Goal: Information Seeking & Learning: Find specific fact

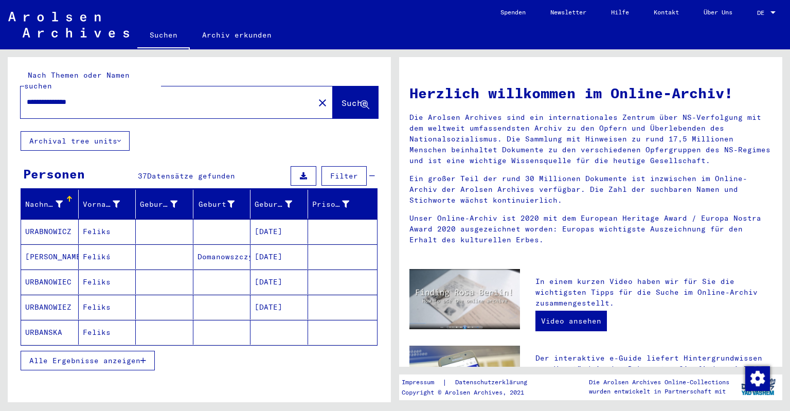
click at [126, 356] on span "Alle Ergebnisse anzeigen" at bounding box center [84, 360] width 111 height 9
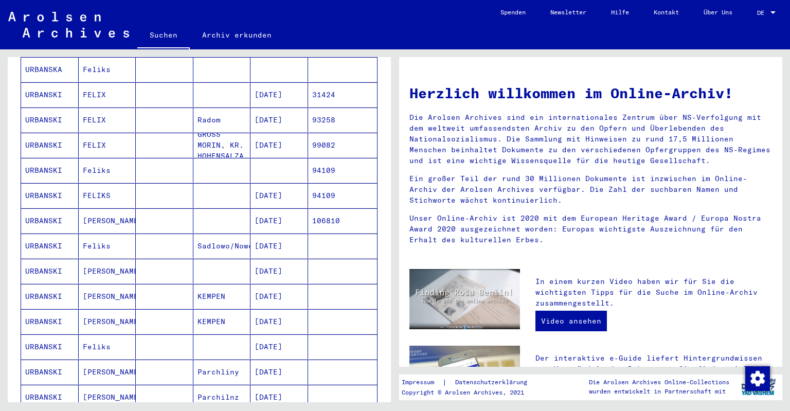
scroll to position [273, 0]
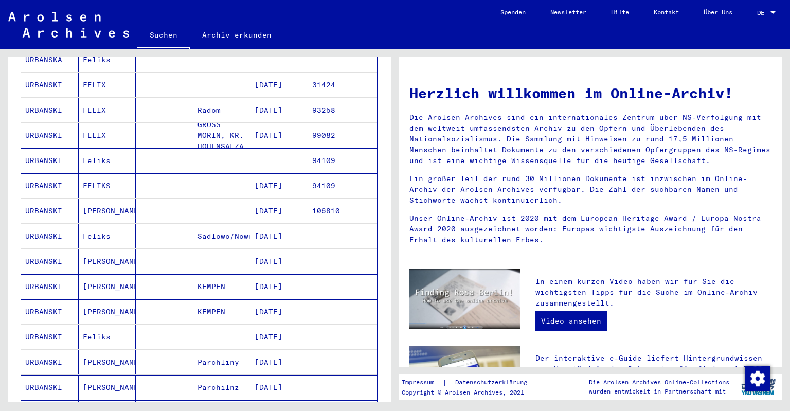
click at [330, 202] on mat-cell "106810" at bounding box center [342, 211] width 69 height 25
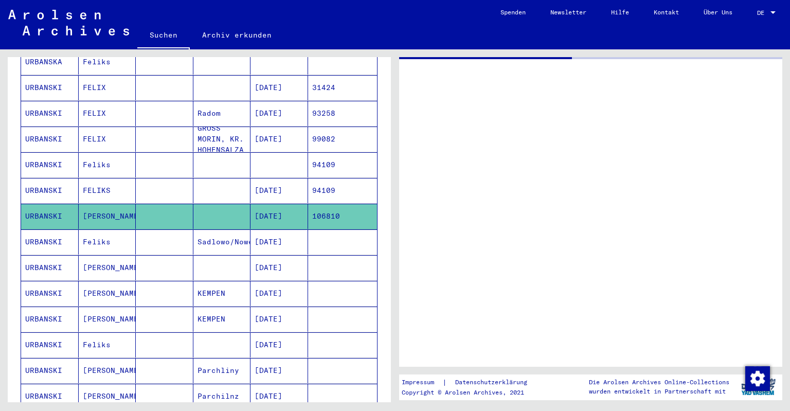
scroll to position [275, 0]
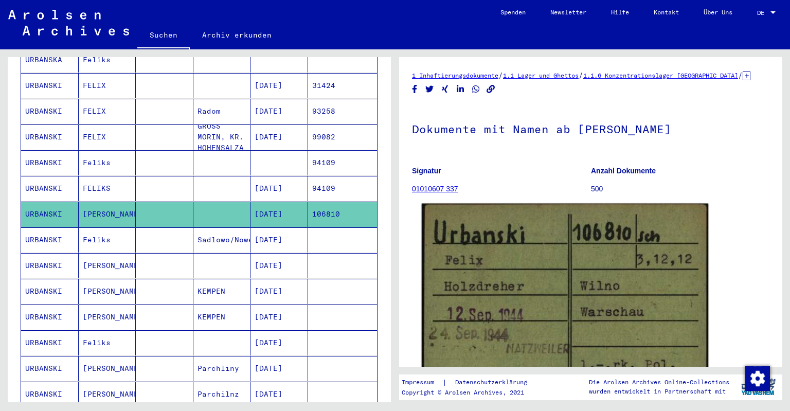
click at [548, 270] on img at bounding box center [565, 313] width 287 height 218
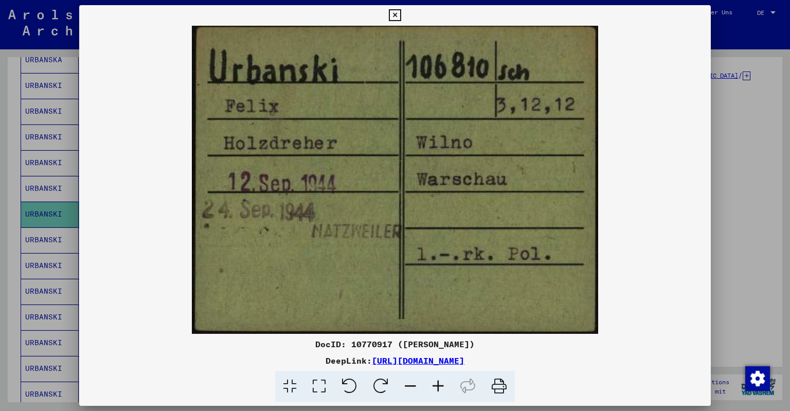
click at [401, 15] on icon at bounding box center [395, 15] width 12 height 12
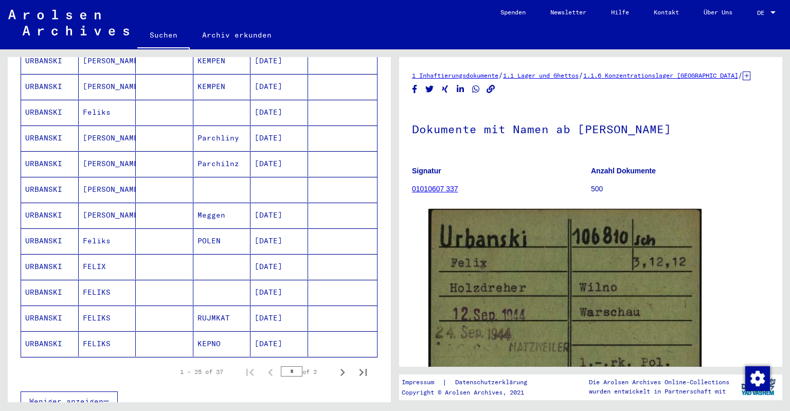
scroll to position [514, 0]
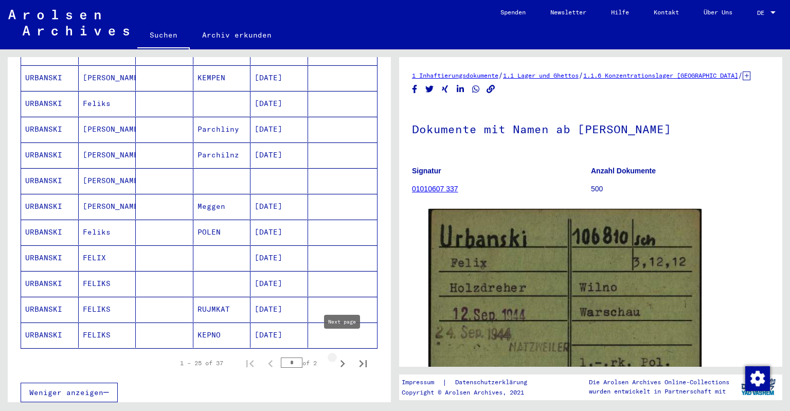
click at [341, 356] on icon "Next page" at bounding box center [342, 363] width 14 height 14
type input "*"
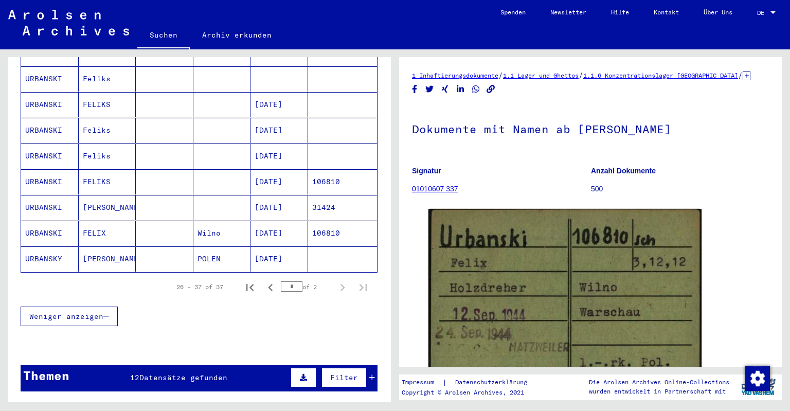
scroll to position [257, 0]
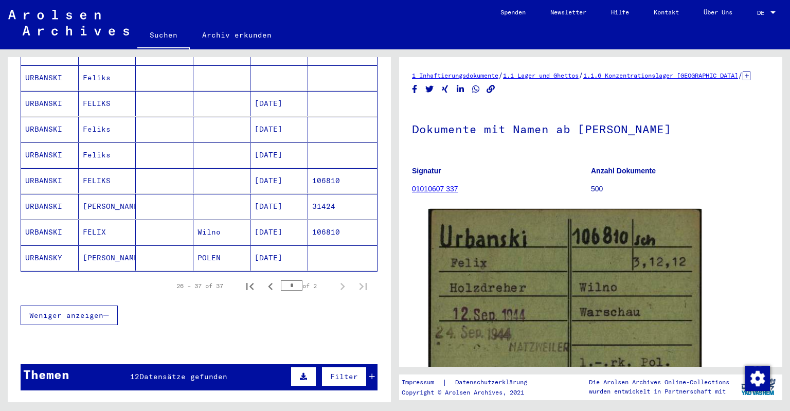
click at [294, 168] on mat-cell "[DATE]" at bounding box center [280, 180] width 58 height 25
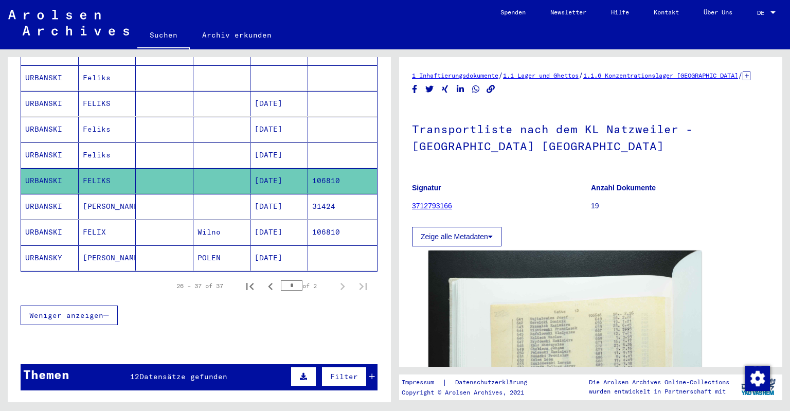
click at [295, 220] on mat-cell "[DATE]" at bounding box center [280, 232] width 58 height 25
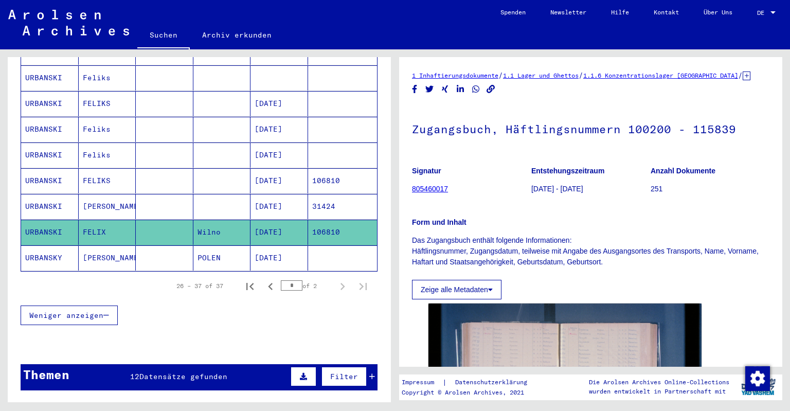
click at [293, 245] on mat-cell "[DATE]" at bounding box center [280, 257] width 58 height 25
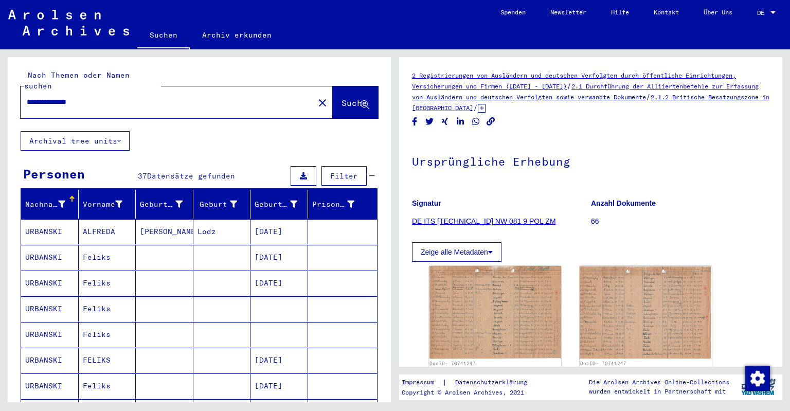
drag, startPoint x: 110, startPoint y: 91, endPoint x: 59, endPoint y: 91, distance: 50.9
click at [59, 97] on input "**********" at bounding box center [167, 102] width 281 height 11
type input "**********"
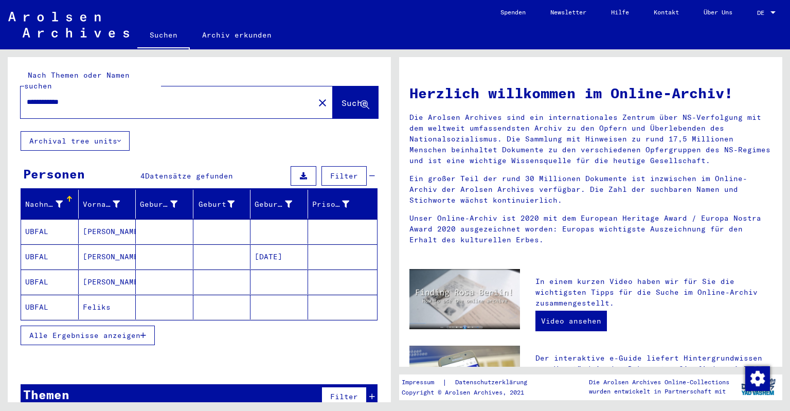
click at [108, 221] on mat-cell "[PERSON_NAME]" at bounding box center [108, 231] width 58 height 25
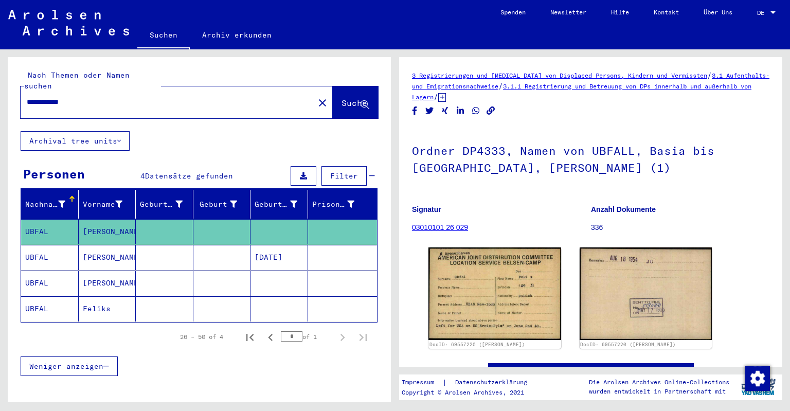
click at [118, 249] on mat-cell "[PERSON_NAME]" at bounding box center [108, 257] width 58 height 25
